Goal: Entertainment & Leisure: Consume media (video, audio)

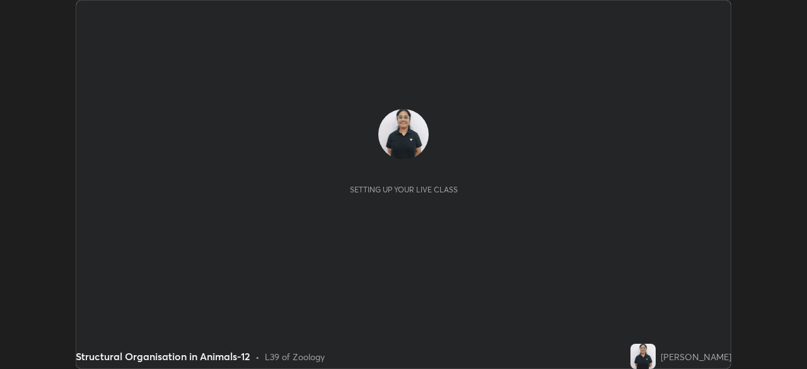
scroll to position [369, 807]
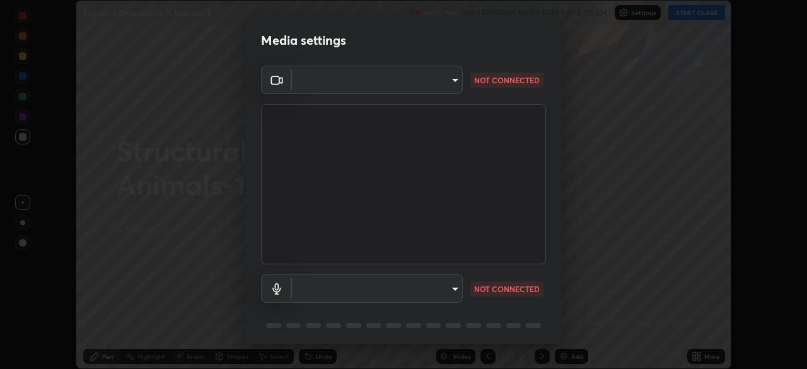
type input "23008043d16b3f933f5d29e9b3769097a1661712bf7e9030f0d00f953f479f19"
type input "2a6369939bb63e06647928a3258e6a483b2a3c460609e7b1d4a80f87b293909e"
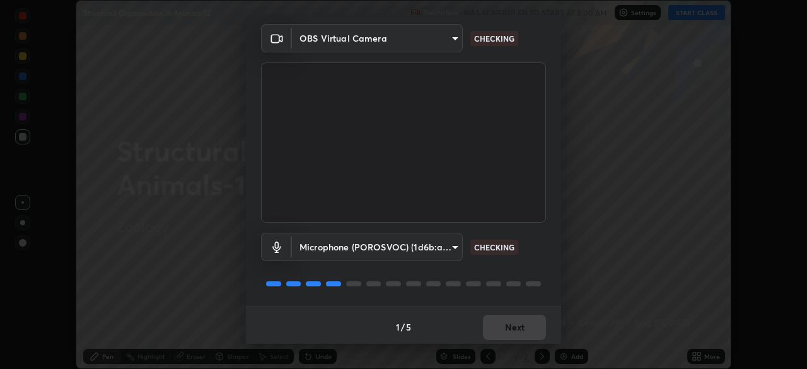
scroll to position [45, 0]
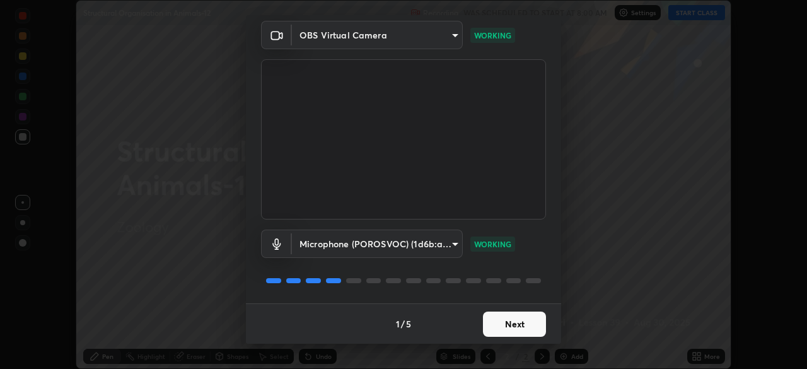
click at [507, 319] on button "Next" at bounding box center [514, 324] width 63 height 25
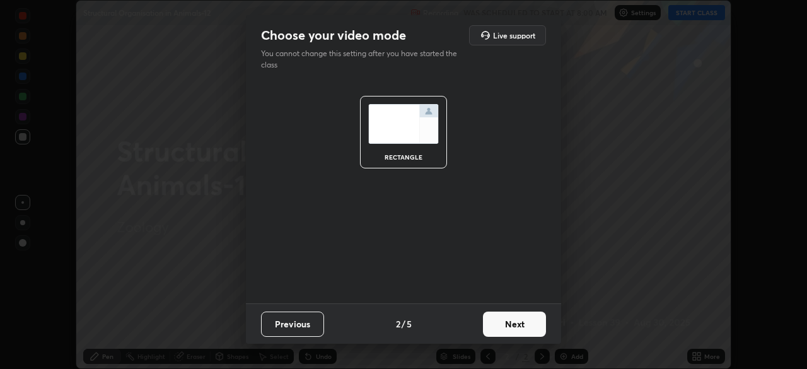
scroll to position [0, 0]
click at [506, 316] on button "Next" at bounding box center [514, 324] width 63 height 25
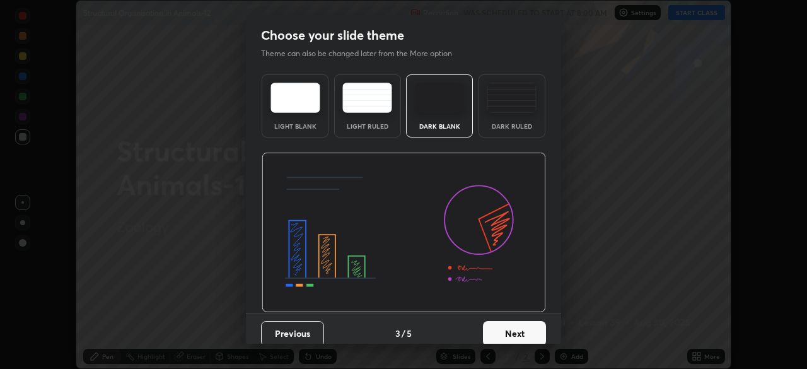
click at [512, 132] on div "Dark Ruled" at bounding box center [512, 105] width 67 height 63
click at [503, 326] on button "Next" at bounding box center [514, 333] width 63 height 25
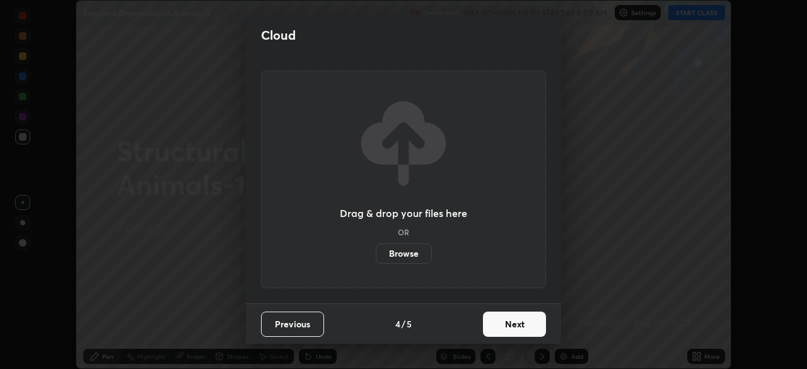
click at [503, 326] on button "Next" at bounding box center [514, 324] width 63 height 25
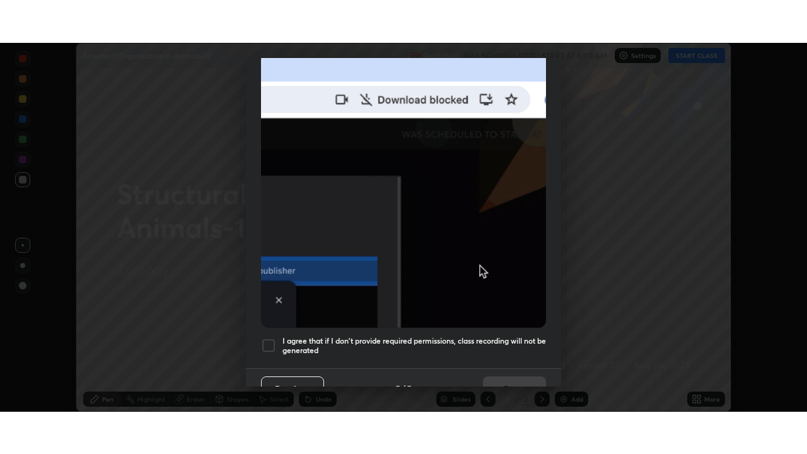
scroll to position [302, 0]
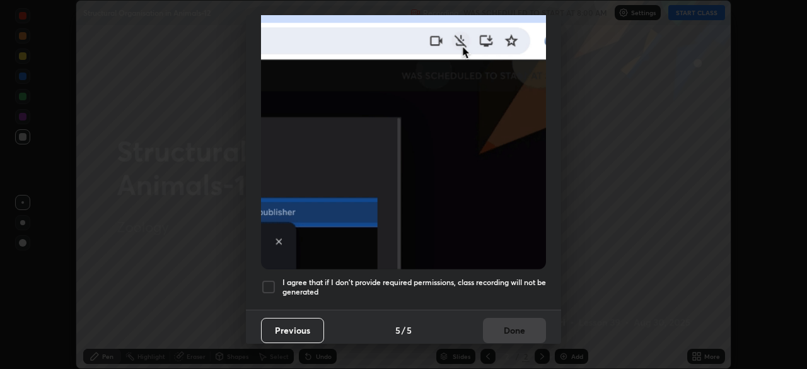
click at [271, 279] on div at bounding box center [268, 286] width 15 height 15
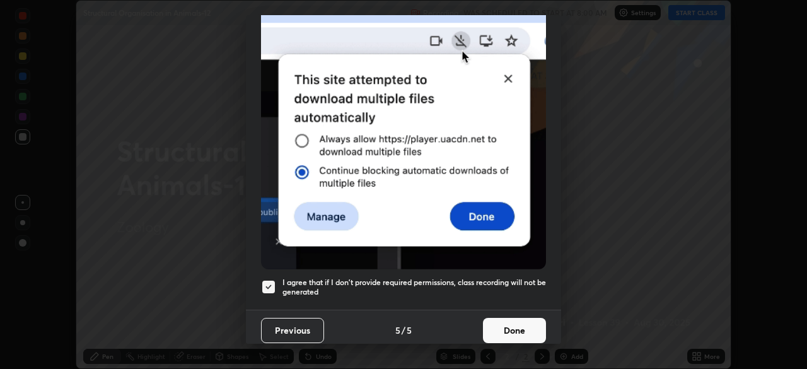
click at [505, 318] on button "Done" at bounding box center [514, 330] width 63 height 25
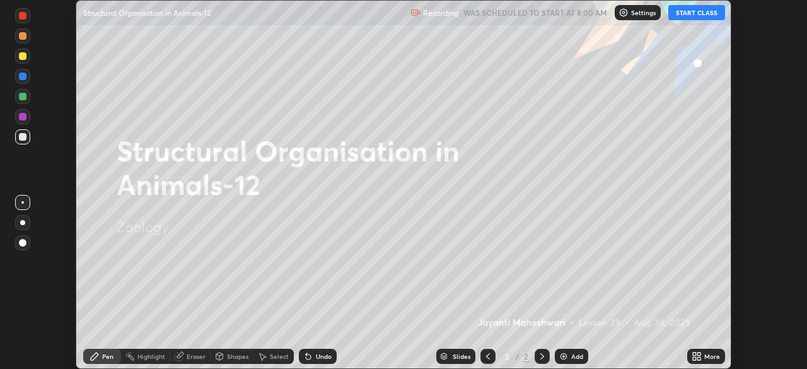
click at [707, 12] on button "START CLASS" at bounding box center [697, 12] width 57 height 15
click at [712, 349] on div "More" at bounding box center [707, 356] width 38 height 15
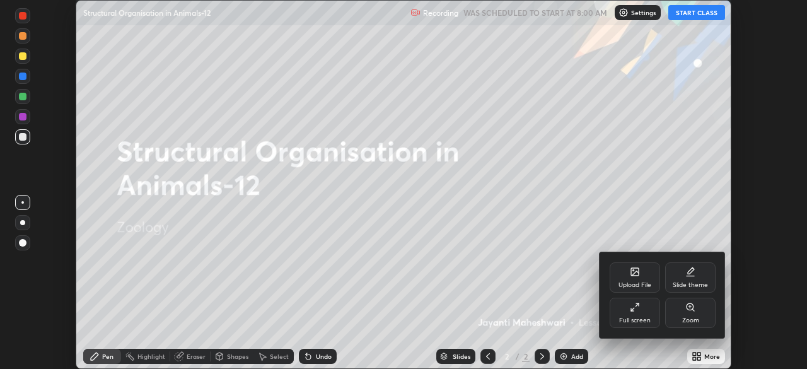
click at [643, 309] on div "Full screen" at bounding box center [635, 313] width 50 height 30
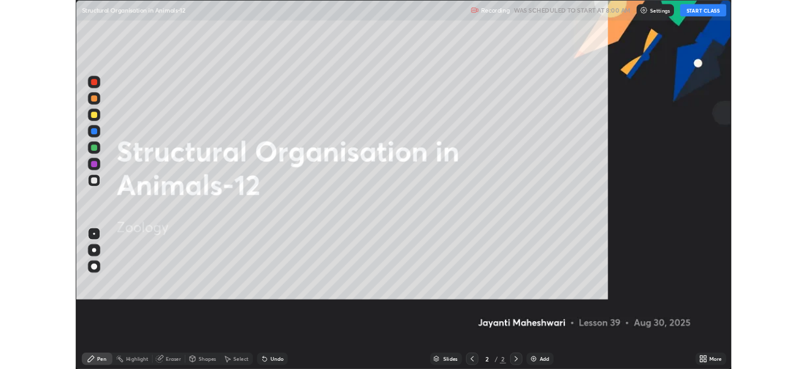
scroll to position [454, 807]
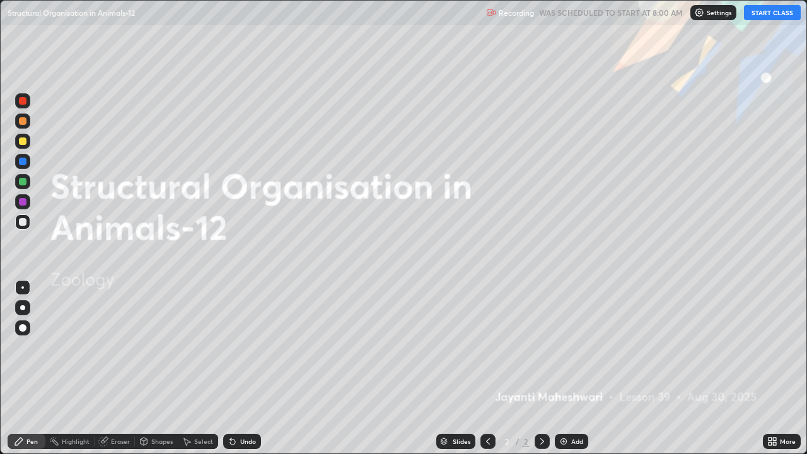
click at [570, 368] on div "Add" at bounding box center [571, 441] width 33 height 15
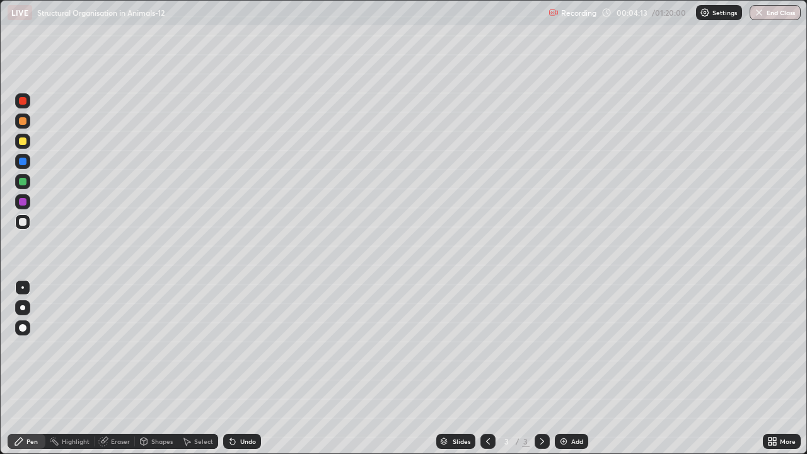
click at [23, 308] on div at bounding box center [22, 307] width 5 height 5
click at [21, 177] on div at bounding box center [22, 181] width 15 height 15
click at [23, 126] on div at bounding box center [22, 121] width 15 height 15
click at [578, 368] on div "Add" at bounding box center [578, 441] width 12 height 6
click at [23, 222] on div at bounding box center [23, 222] width 8 height 8
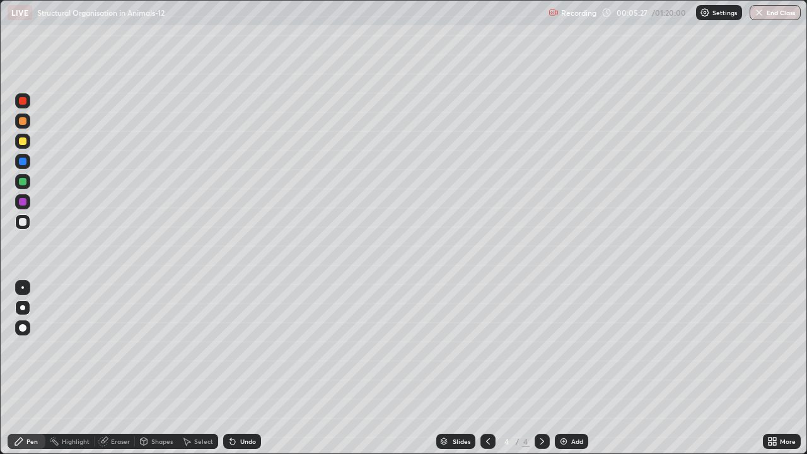
click at [18, 146] on div at bounding box center [22, 141] width 15 height 15
click at [24, 182] on div at bounding box center [23, 182] width 8 height 8
click at [572, 368] on div "Add" at bounding box center [578, 441] width 12 height 6
click at [23, 222] on div at bounding box center [23, 222] width 8 height 8
click at [23, 225] on div at bounding box center [23, 222] width 8 height 8
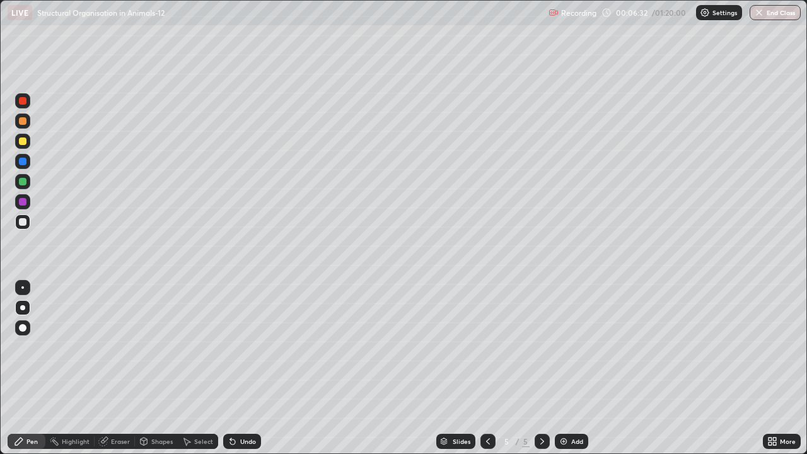
click at [22, 146] on div at bounding box center [22, 141] width 15 height 15
click at [26, 126] on div at bounding box center [22, 121] width 15 height 15
click at [24, 144] on div at bounding box center [23, 142] width 8 height 8
click at [20, 219] on div at bounding box center [23, 222] width 8 height 8
click at [24, 146] on div at bounding box center [22, 141] width 15 height 15
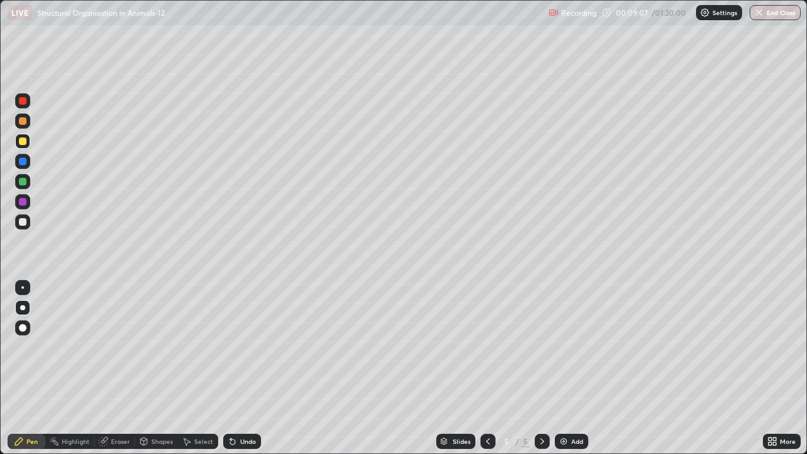
click at [23, 162] on div at bounding box center [23, 162] width 8 height 8
click at [23, 143] on div at bounding box center [23, 142] width 8 height 8
click at [24, 202] on div at bounding box center [23, 202] width 8 height 8
click at [23, 223] on div at bounding box center [23, 222] width 8 height 8
click at [22, 144] on div at bounding box center [23, 142] width 8 height 8
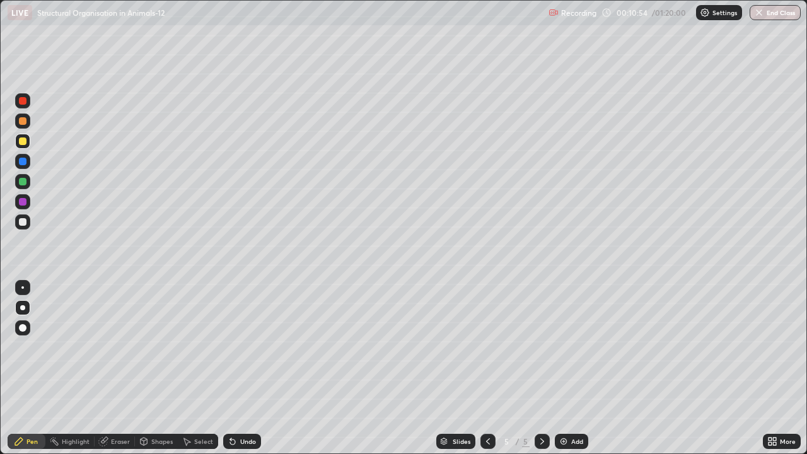
click at [237, 368] on div "Undo" at bounding box center [242, 441] width 38 height 15
click at [21, 225] on div at bounding box center [23, 222] width 8 height 8
click at [23, 122] on div at bounding box center [23, 121] width 8 height 8
click at [21, 162] on div at bounding box center [23, 162] width 8 height 8
click at [23, 144] on div at bounding box center [23, 142] width 8 height 8
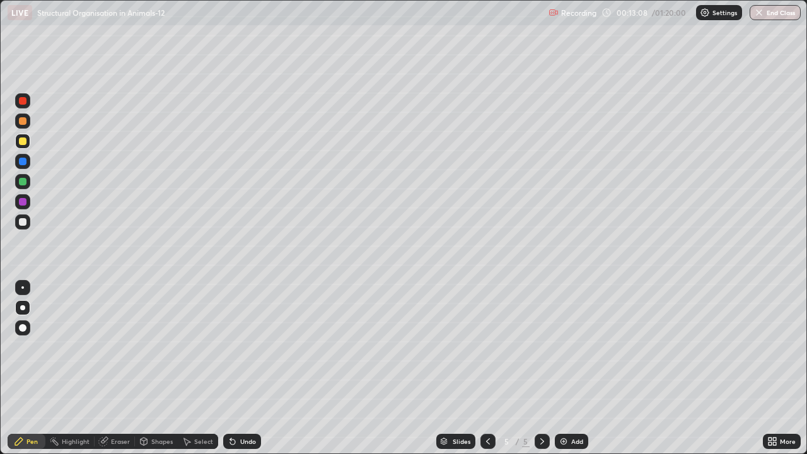
click at [573, 368] on div "Add" at bounding box center [578, 441] width 12 height 6
click at [22, 228] on div at bounding box center [22, 221] width 15 height 15
click at [240, 368] on div "Undo" at bounding box center [248, 441] width 16 height 6
click at [23, 121] on div at bounding box center [23, 121] width 8 height 8
click at [23, 143] on div at bounding box center [23, 142] width 8 height 8
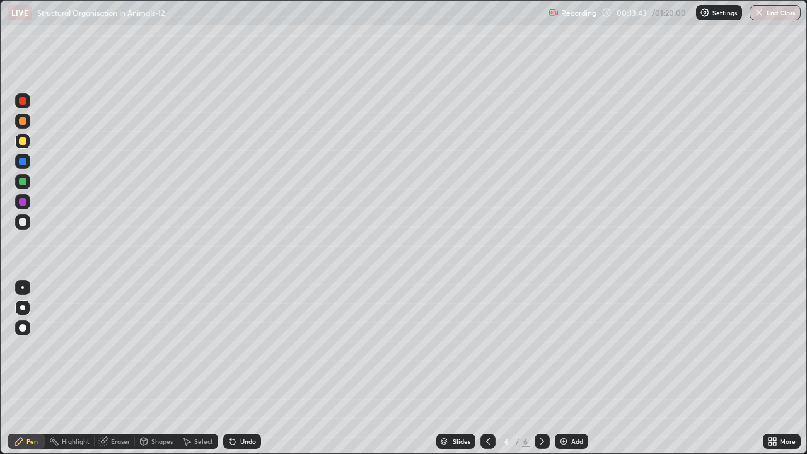
click at [28, 221] on div at bounding box center [22, 221] width 15 height 15
click at [67, 368] on div "Highlight" at bounding box center [76, 441] width 28 height 6
click at [21, 368] on icon at bounding box center [23, 399] width 10 height 10
click at [23, 127] on div at bounding box center [22, 121] width 15 height 15
click at [24, 368] on div "Pen" at bounding box center [27, 441] width 38 height 15
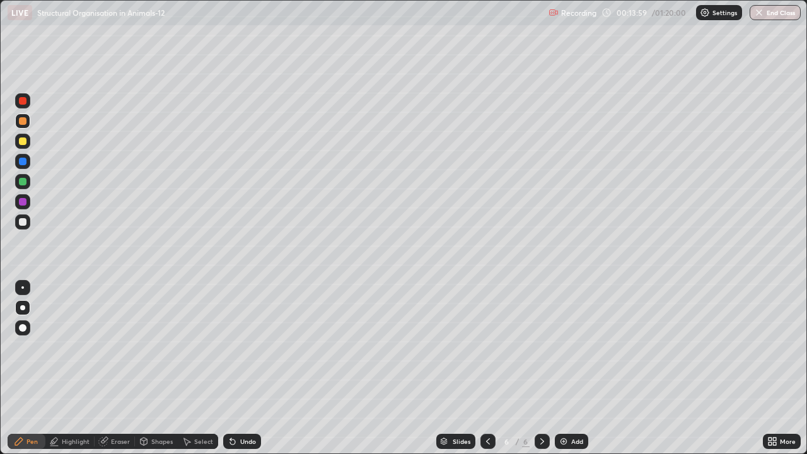
click at [21, 224] on div at bounding box center [23, 222] width 8 height 8
click at [23, 160] on div at bounding box center [23, 162] width 8 height 8
click at [237, 368] on div "Undo" at bounding box center [242, 441] width 38 height 15
click at [240, 368] on div "Undo" at bounding box center [248, 441] width 16 height 6
click at [28, 225] on div at bounding box center [22, 221] width 15 height 15
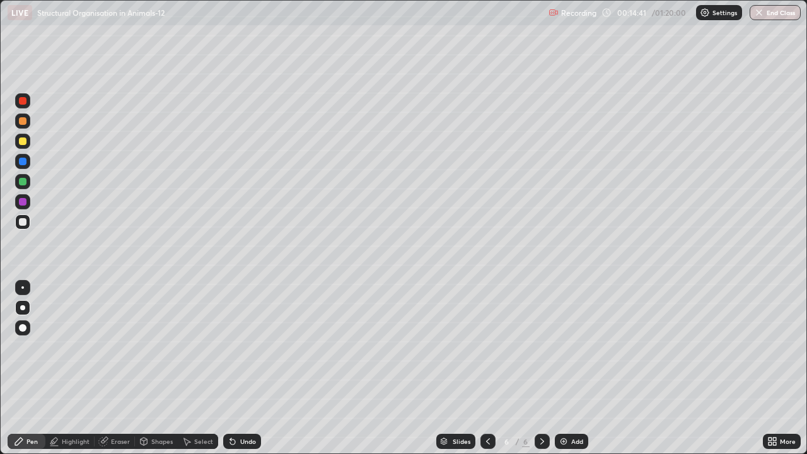
click at [490, 368] on icon at bounding box center [488, 442] width 10 height 10
click at [541, 368] on icon at bounding box center [542, 442] width 10 height 10
click at [27, 140] on div at bounding box center [22, 141] width 15 height 15
click at [24, 176] on div at bounding box center [22, 181] width 15 height 15
click at [23, 142] on div at bounding box center [23, 142] width 8 height 8
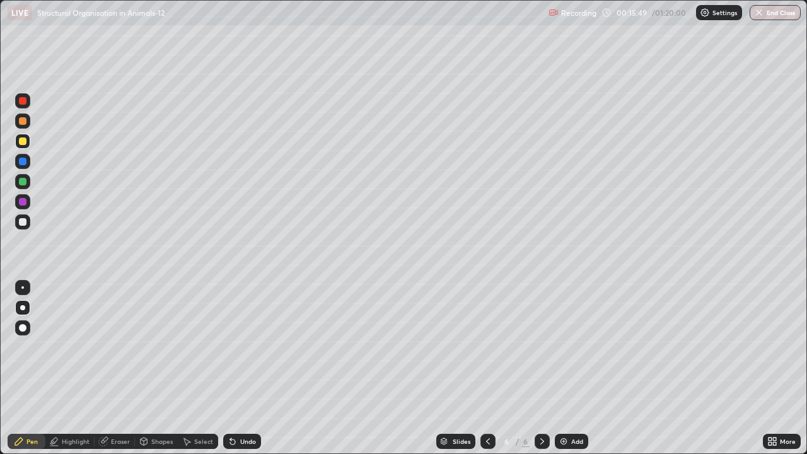
click at [566, 368] on img at bounding box center [564, 442] width 10 height 10
click at [24, 223] on div at bounding box center [23, 222] width 8 height 8
click at [26, 124] on div at bounding box center [22, 121] width 15 height 15
click at [238, 368] on div "Undo" at bounding box center [242, 441] width 38 height 15
click at [242, 368] on div "Undo" at bounding box center [242, 441] width 38 height 15
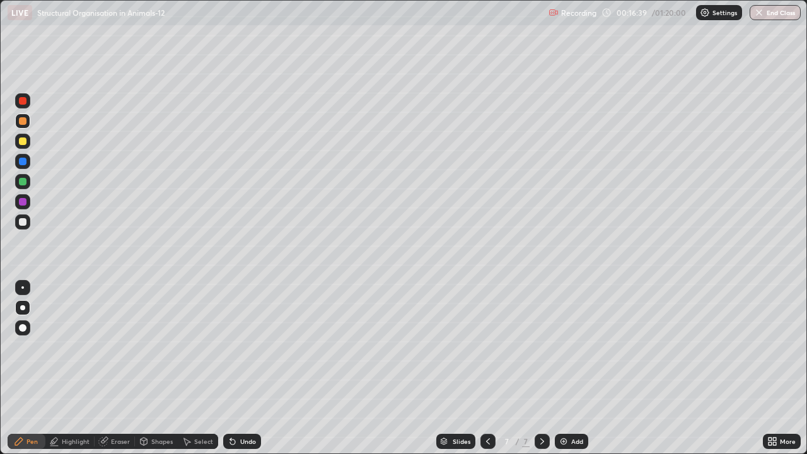
click at [21, 223] on div at bounding box center [23, 222] width 8 height 8
click at [23, 219] on div at bounding box center [23, 222] width 8 height 8
click at [23, 141] on div at bounding box center [23, 142] width 8 height 8
click at [575, 368] on div "Add" at bounding box center [578, 441] width 12 height 6
click at [28, 225] on div at bounding box center [22, 221] width 15 height 15
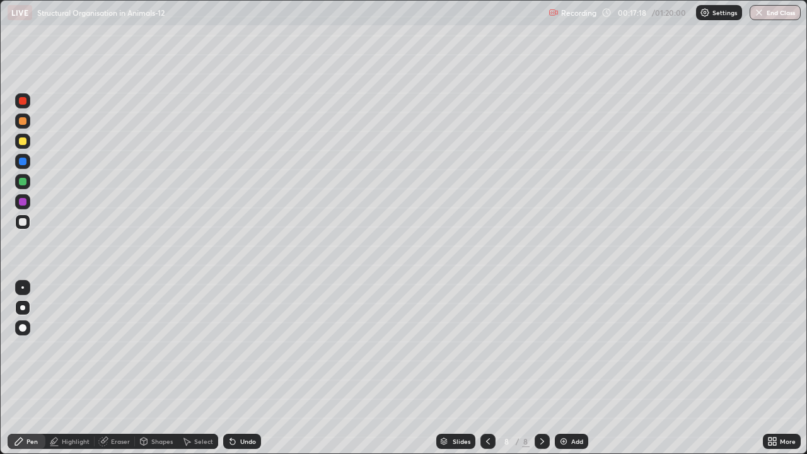
click at [26, 143] on div at bounding box center [23, 142] width 8 height 8
click at [23, 223] on div at bounding box center [23, 222] width 8 height 8
click at [27, 122] on div at bounding box center [22, 121] width 15 height 15
click at [572, 368] on div "Add" at bounding box center [578, 441] width 12 height 6
click at [28, 221] on div at bounding box center [22, 221] width 15 height 15
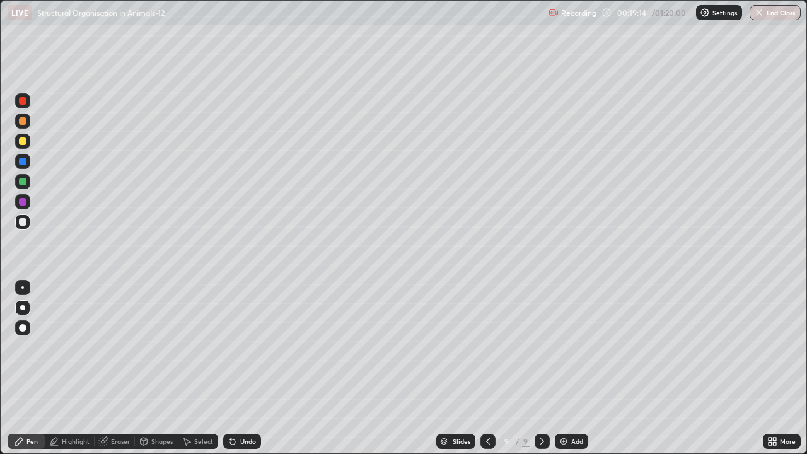
click at [22, 182] on div at bounding box center [23, 182] width 8 height 8
click at [24, 200] on div at bounding box center [23, 202] width 8 height 8
click at [25, 180] on div at bounding box center [23, 182] width 8 height 8
click at [247, 368] on div "Undo" at bounding box center [248, 441] width 16 height 6
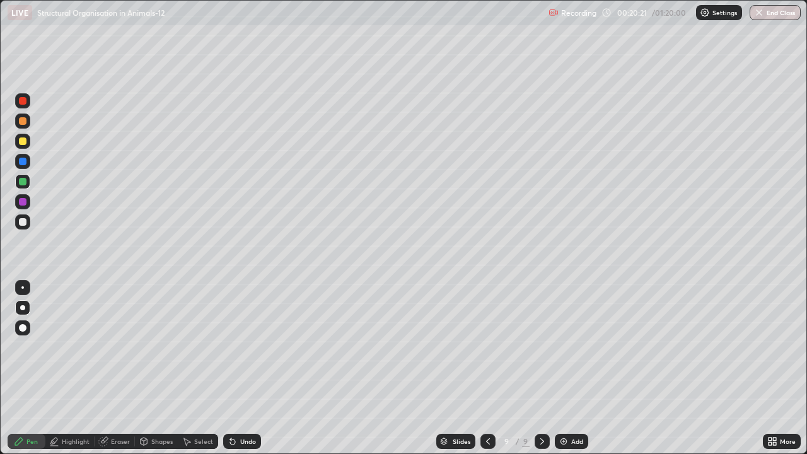
click at [120, 368] on div "Eraser" at bounding box center [120, 441] width 19 height 6
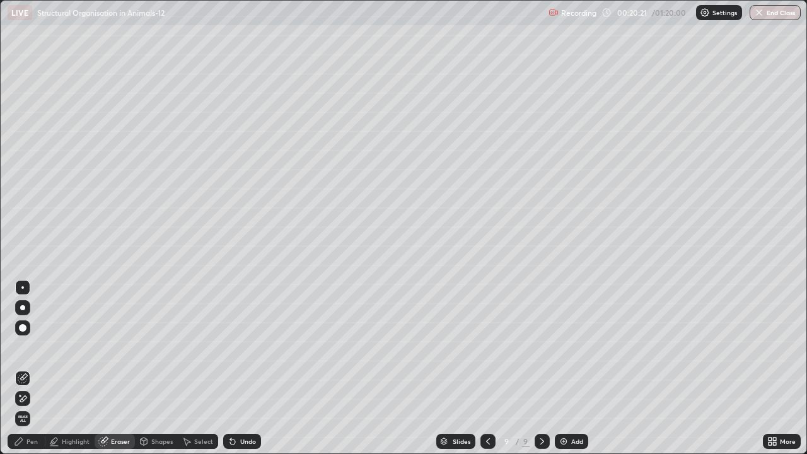
click at [25, 368] on icon at bounding box center [23, 399] width 10 height 11
click at [23, 368] on icon at bounding box center [19, 442] width 10 height 10
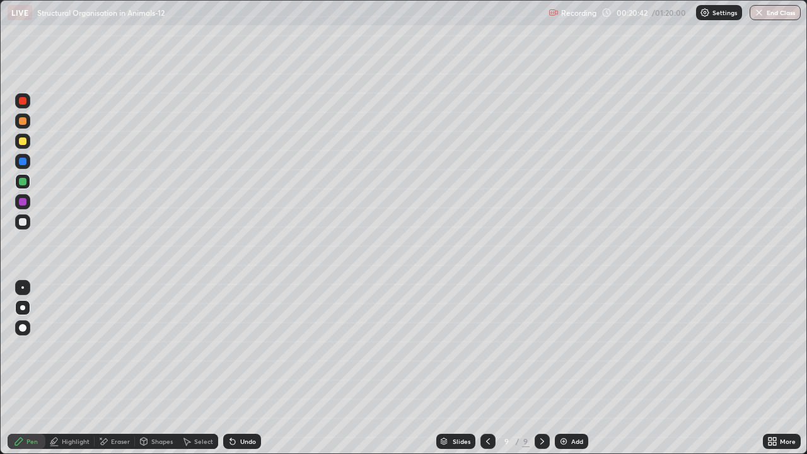
click at [21, 163] on div at bounding box center [23, 162] width 8 height 8
click at [23, 222] on div at bounding box center [23, 222] width 8 height 8
click at [584, 368] on div "Add" at bounding box center [571, 441] width 33 height 15
click at [26, 147] on div at bounding box center [22, 141] width 15 height 15
click at [25, 184] on div at bounding box center [23, 182] width 8 height 8
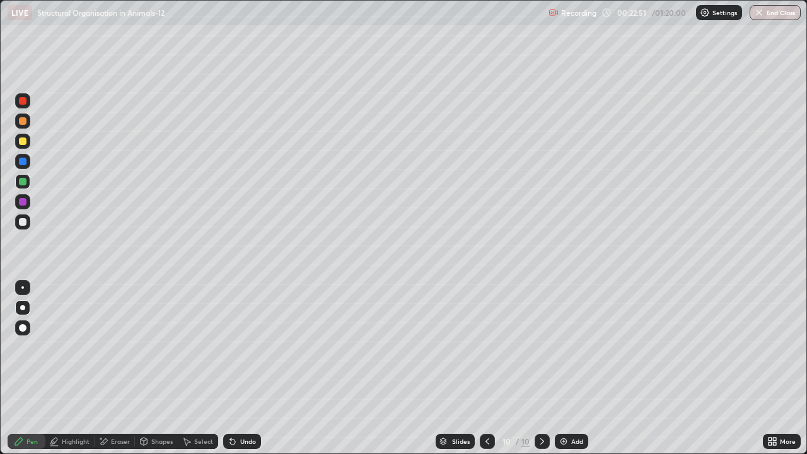
click at [481, 368] on div at bounding box center [487, 441] width 15 height 15
click at [486, 368] on icon at bounding box center [488, 442] width 10 height 10
click at [541, 368] on icon at bounding box center [542, 442] width 10 height 10
click at [539, 368] on icon at bounding box center [542, 442] width 10 height 10
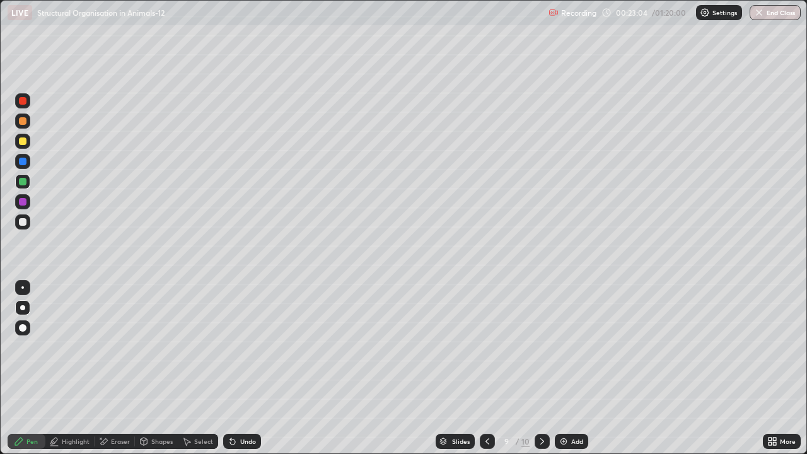
click at [537, 368] on icon at bounding box center [542, 442] width 10 height 10
click at [21, 219] on div at bounding box center [23, 222] width 8 height 8
click at [487, 368] on icon at bounding box center [488, 442] width 10 height 10
click at [483, 368] on icon at bounding box center [488, 442] width 10 height 10
click at [490, 368] on icon at bounding box center [488, 442] width 10 height 10
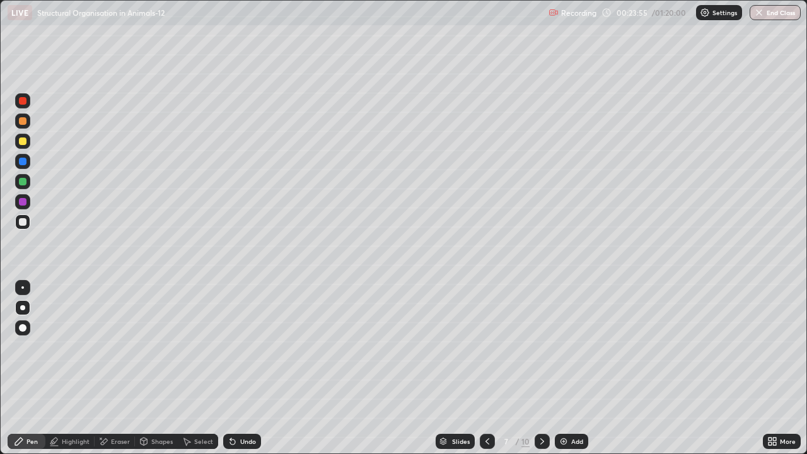
click at [493, 368] on div at bounding box center [487, 441] width 15 height 25
click at [487, 368] on icon at bounding box center [488, 442] width 10 height 10
click at [486, 368] on icon at bounding box center [488, 442] width 10 height 10
click at [543, 368] on icon at bounding box center [542, 442] width 10 height 10
click at [22, 146] on div at bounding box center [22, 141] width 15 height 15
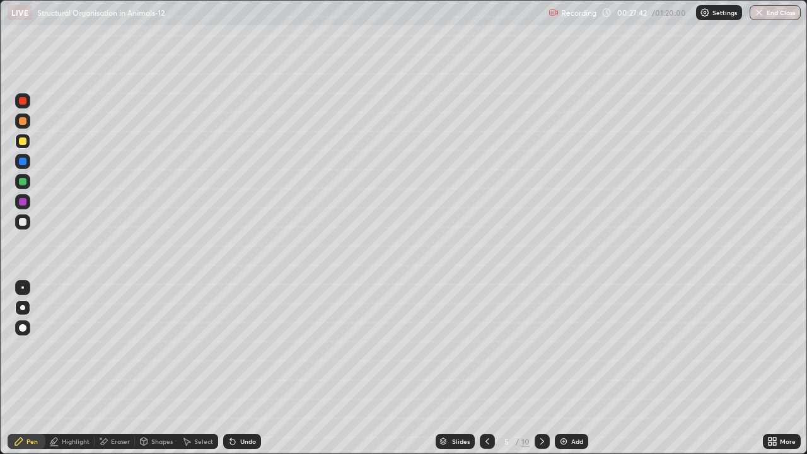
click at [23, 216] on div at bounding box center [22, 221] width 15 height 15
click at [538, 368] on icon at bounding box center [542, 442] width 10 height 10
click at [541, 368] on icon at bounding box center [542, 442] width 10 height 10
click at [542, 368] on icon at bounding box center [542, 442] width 10 height 10
click at [543, 368] on icon at bounding box center [543, 441] width 4 height 6
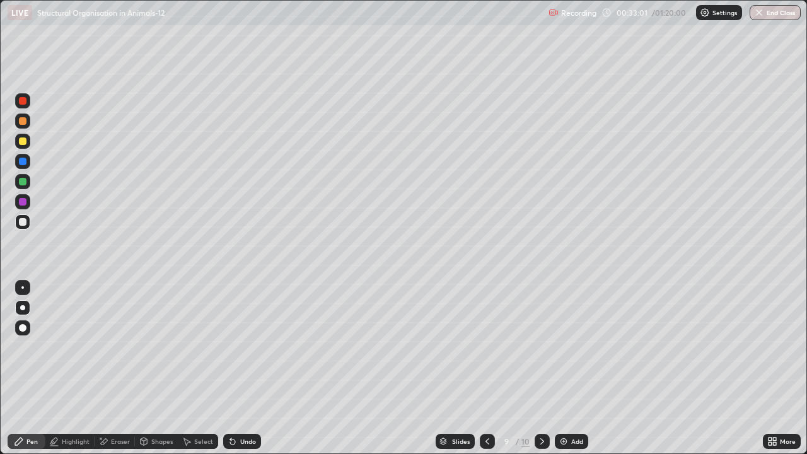
click at [486, 368] on icon at bounding box center [488, 442] width 10 height 10
click at [487, 368] on icon at bounding box center [488, 442] width 10 height 10
click at [27, 141] on div at bounding box center [22, 141] width 15 height 15
click at [536, 368] on div at bounding box center [542, 441] width 15 height 15
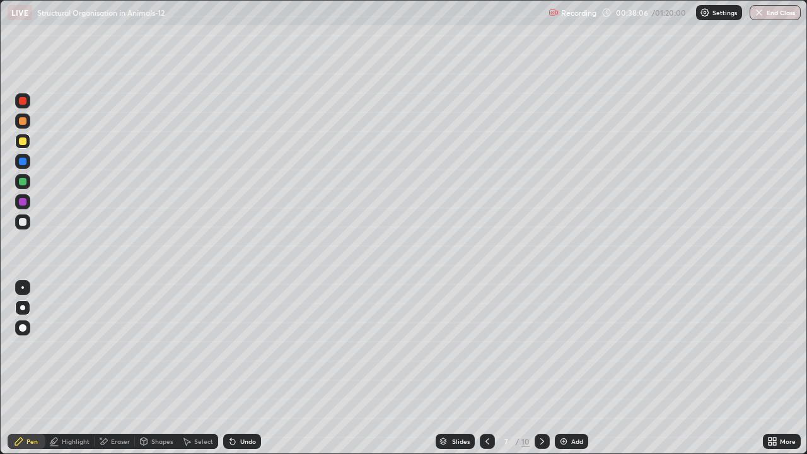
click at [536, 368] on div at bounding box center [542, 441] width 15 height 15
click at [541, 368] on icon at bounding box center [542, 442] width 10 height 10
click at [487, 368] on icon at bounding box center [488, 442] width 10 height 10
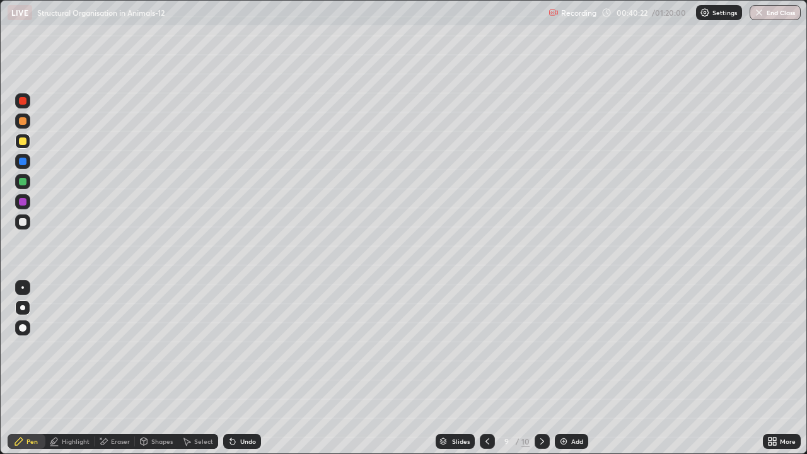
click at [486, 368] on icon at bounding box center [488, 441] width 4 height 6
click at [483, 368] on icon at bounding box center [488, 442] width 10 height 10
click at [485, 368] on icon at bounding box center [488, 442] width 10 height 10
click at [539, 368] on icon at bounding box center [542, 442] width 10 height 10
click at [537, 368] on div at bounding box center [542, 441] width 15 height 15
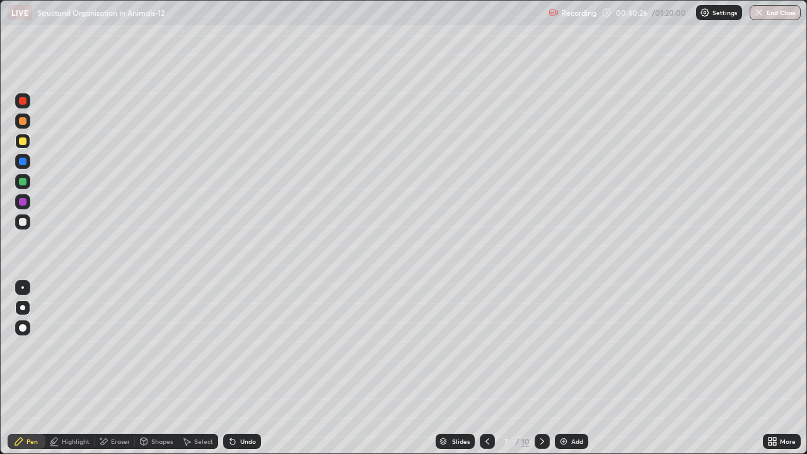
click at [537, 368] on div at bounding box center [542, 441] width 15 height 25
click at [23, 222] on div at bounding box center [23, 222] width 8 height 8
click at [28, 144] on div at bounding box center [22, 141] width 15 height 15
click at [249, 368] on div "Undo" at bounding box center [248, 441] width 16 height 6
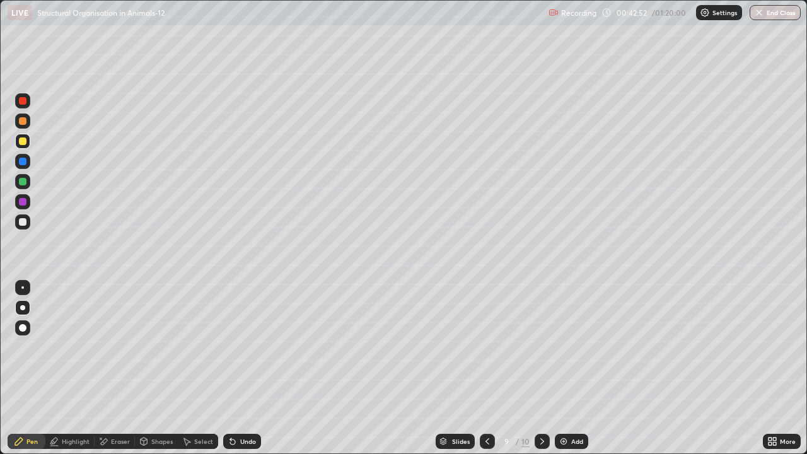
click at [541, 368] on icon at bounding box center [542, 442] width 10 height 10
click at [574, 368] on div "Add" at bounding box center [571, 441] width 33 height 15
click at [28, 226] on div at bounding box center [22, 221] width 15 height 15
click at [151, 368] on div "Shapes" at bounding box center [161, 441] width 21 height 6
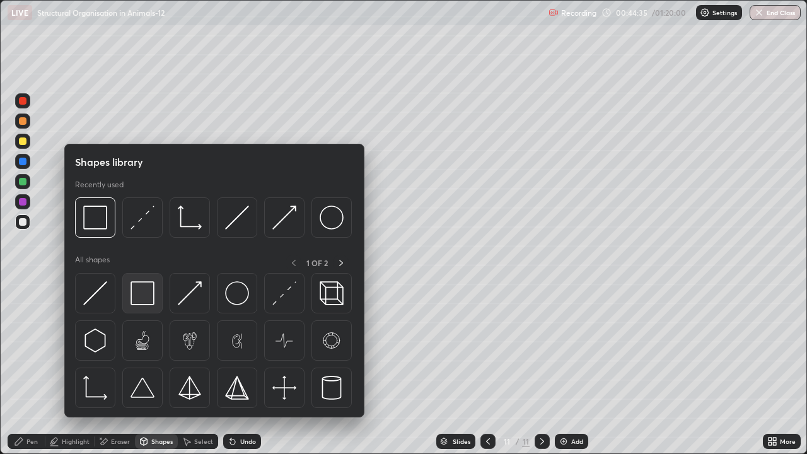
click at [144, 286] on img at bounding box center [143, 293] width 24 height 24
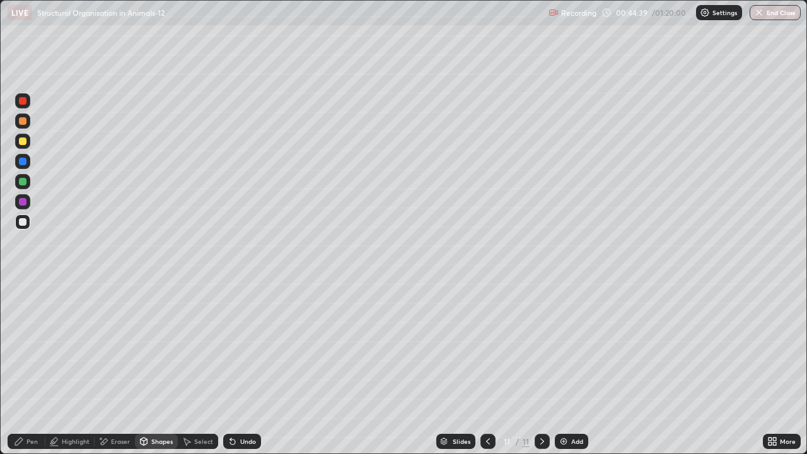
click at [19, 368] on icon at bounding box center [19, 442] width 8 height 8
click at [25, 144] on div at bounding box center [23, 142] width 8 height 8
click at [29, 223] on div at bounding box center [22, 221] width 15 height 15
click at [28, 183] on div at bounding box center [22, 181] width 15 height 15
click at [11, 356] on div "Erase all" at bounding box center [23, 227] width 30 height 404
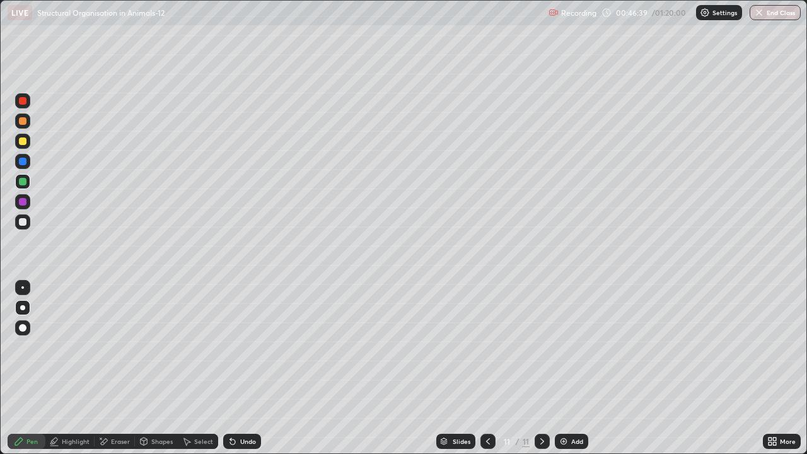
click at [23, 223] on div at bounding box center [23, 222] width 8 height 8
click at [23, 185] on div at bounding box center [23, 182] width 8 height 8
click at [26, 221] on div at bounding box center [23, 222] width 8 height 8
click at [563, 368] on div "Add" at bounding box center [571, 441] width 33 height 15
click at [487, 368] on icon at bounding box center [488, 442] width 10 height 10
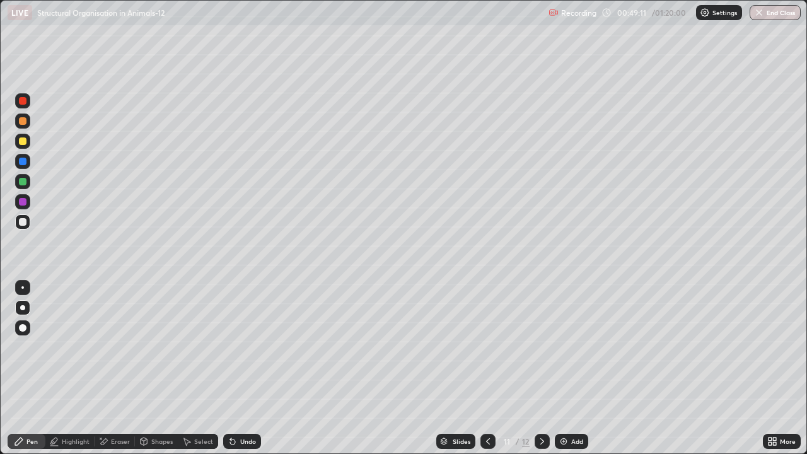
click at [28, 144] on div at bounding box center [22, 141] width 15 height 15
click at [27, 180] on div at bounding box center [22, 181] width 15 height 15
click at [29, 124] on div at bounding box center [22, 121] width 15 height 15
click at [157, 368] on div "Shapes" at bounding box center [161, 441] width 21 height 6
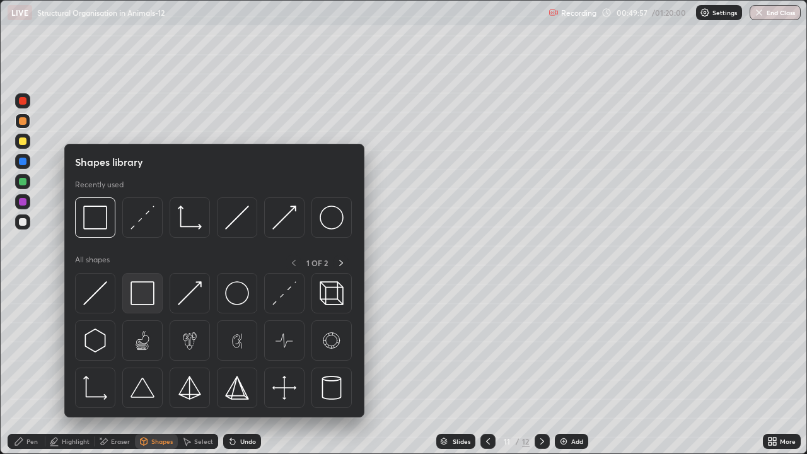
click at [139, 298] on img at bounding box center [143, 293] width 24 height 24
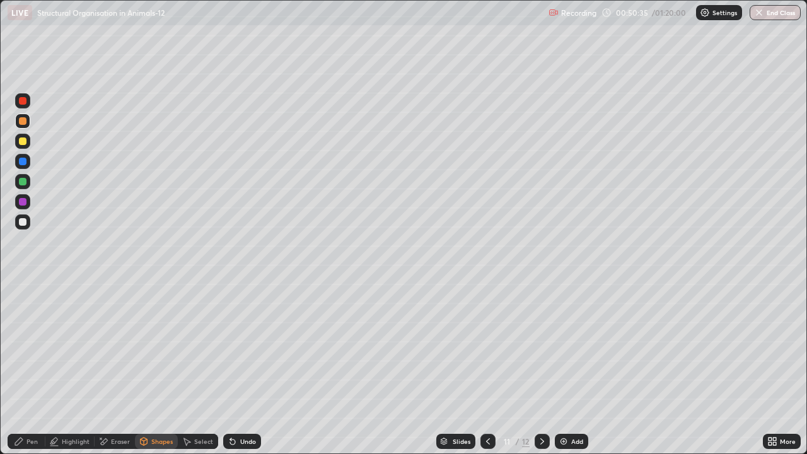
click at [541, 368] on icon at bounding box center [542, 442] width 10 height 10
click at [27, 221] on div at bounding box center [22, 221] width 15 height 15
click at [20, 368] on div at bounding box center [23, 260] width 20 height 338
click at [19, 368] on div "Pen" at bounding box center [27, 441] width 38 height 15
click at [484, 368] on icon at bounding box center [488, 442] width 10 height 10
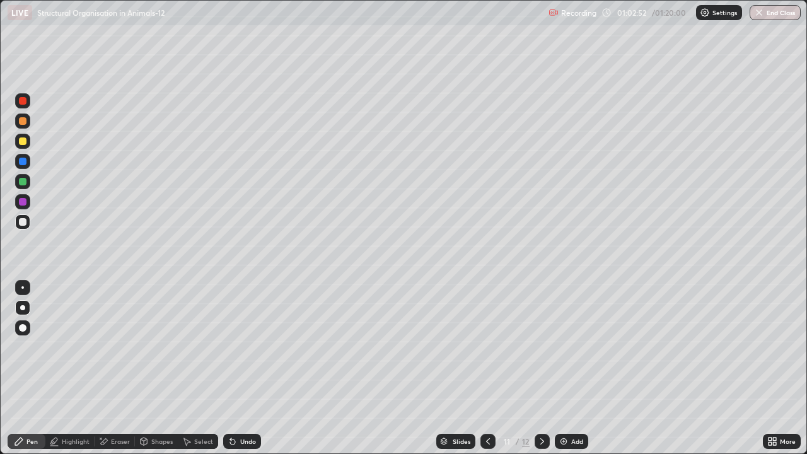
click at [541, 368] on icon at bounding box center [542, 442] width 10 height 10
click at [539, 368] on icon at bounding box center [542, 442] width 10 height 10
click at [493, 368] on div at bounding box center [488, 441] width 15 height 15
click at [487, 368] on icon at bounding box center [488, 442] width 10 height 10
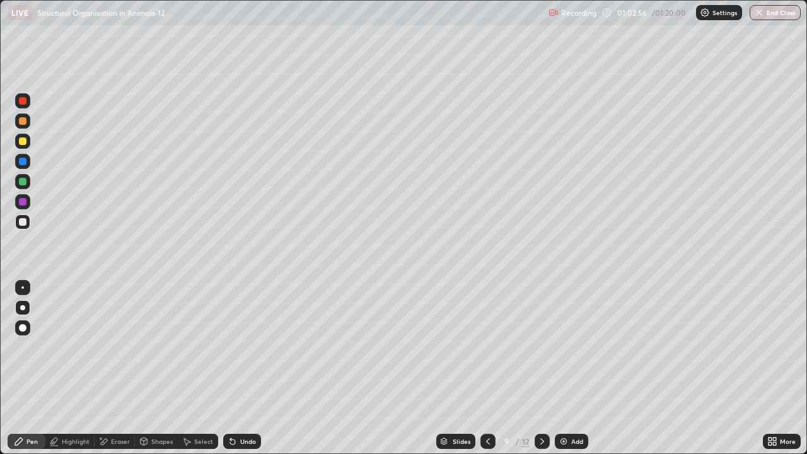
click at [541, 368] on icon at bounding box center [542, 442] width 10 height 10
click at [564, 368] on img at bounding box center [564, 442] width 10 height 10
click at [23, 142] on div at bounding box center [23, 142] width 8 height 8
click at [25, 184] on div at bounding box center [23, 182] width 8 height 8
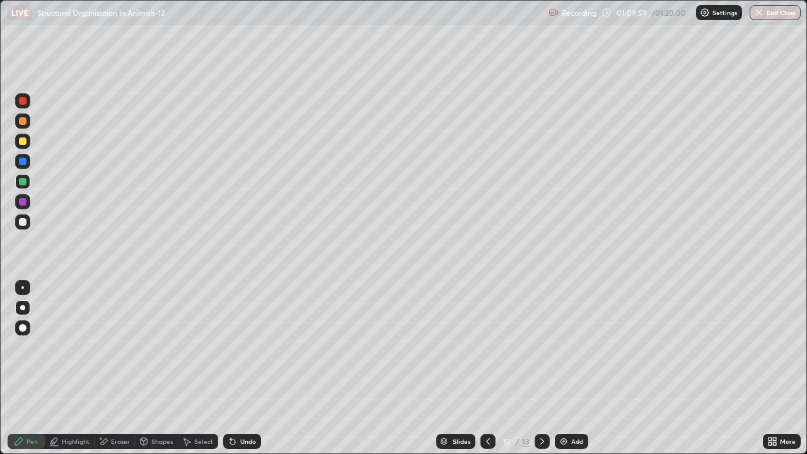
click at [24, 161] on div at bounding box center [23, 162] width 8 height 8
click at [28, 126] on div at bounding box center [22, 121] width 15 height 15
click at [23, 222] on div at bounding box center [23, 222] width 8 height 8
click at [23, 182] on div at bounding box center [23, 182] width 8 height 8
click at [25, 225] on div at bounding box center [23, 222] width 8 height 8
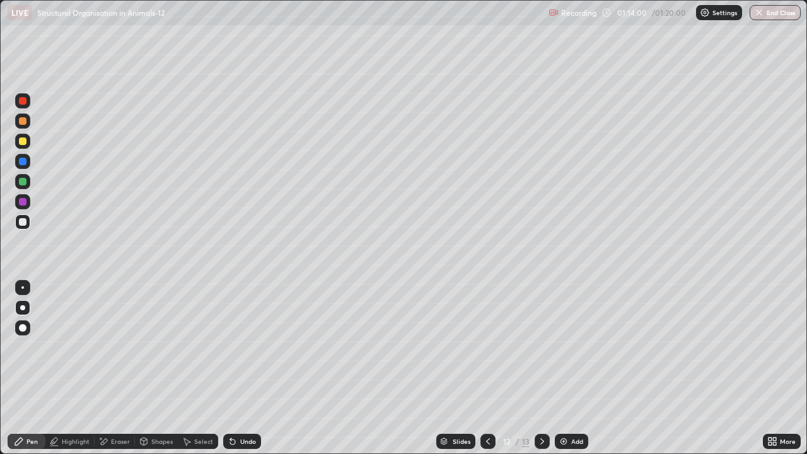
click at [572, 368] on div "Add" at bounding box center [578, 441] width 12 height 6
click at [22, 144] on div at bounding box center [23, 142] width 8 height 8
click at [24, 127] on div at bounding box center [22, 121] width 15 height 15
click at [485, 368] on icon at bounding box center [488, 442] width 10 height 10
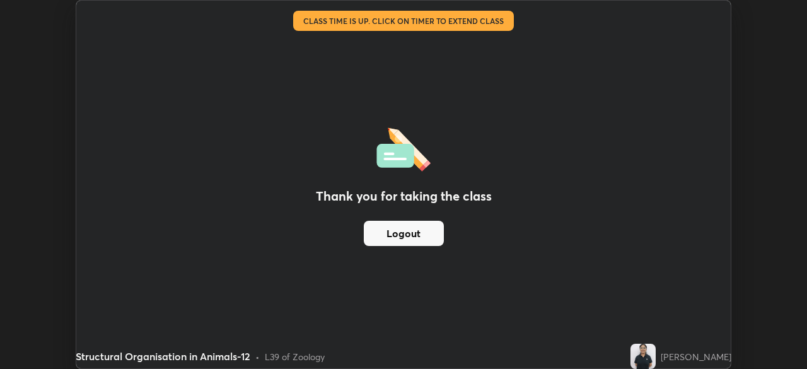
scroll to position [62715, 62276]
